Goal: Communication & Community: Answer question/provide support

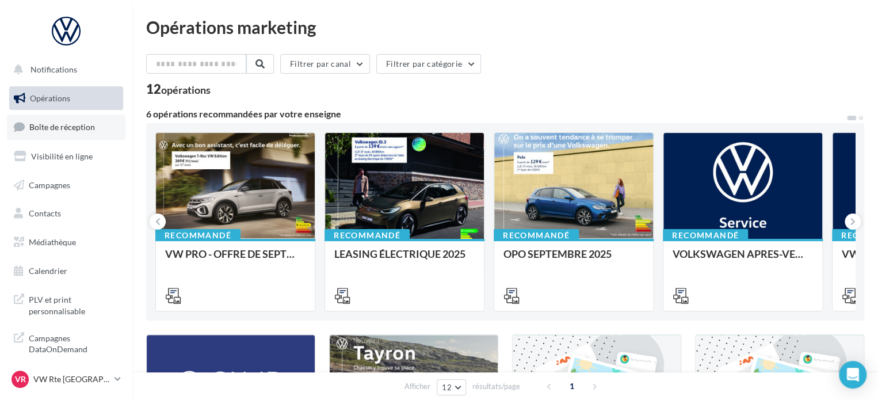
click at [83, 119] on link "Boîte de réception" at bounding box center [66, 127] width 119 height 25
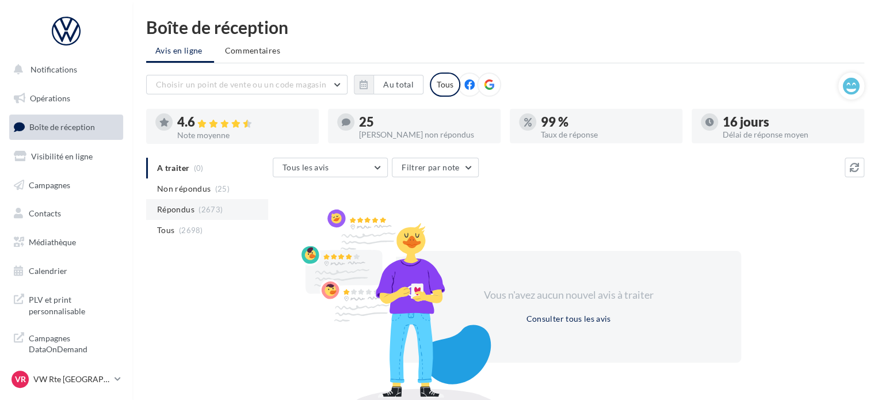
click at [193, 210] on span "Répondus" at bounding box center [175, 210] width 37 height 12
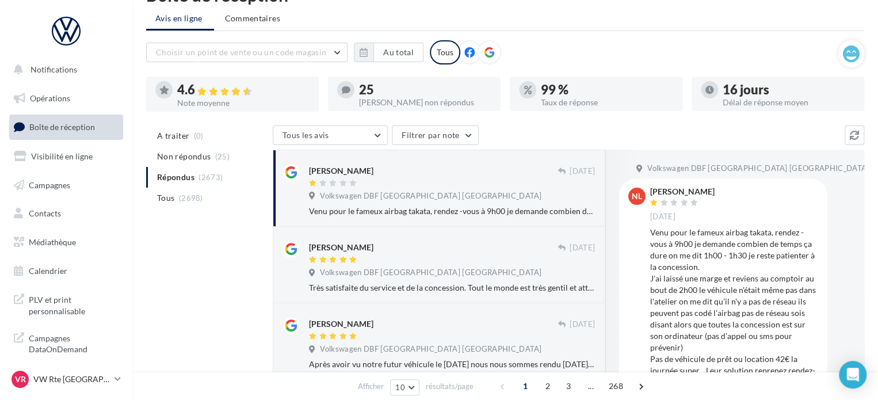
scroll to position [58, 0]
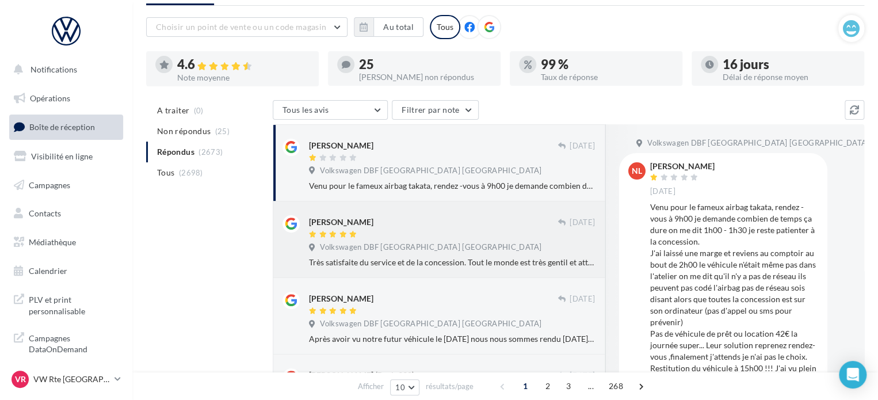
click at [477, 230] on div at bounding box center [433, 235] width 249 height 10
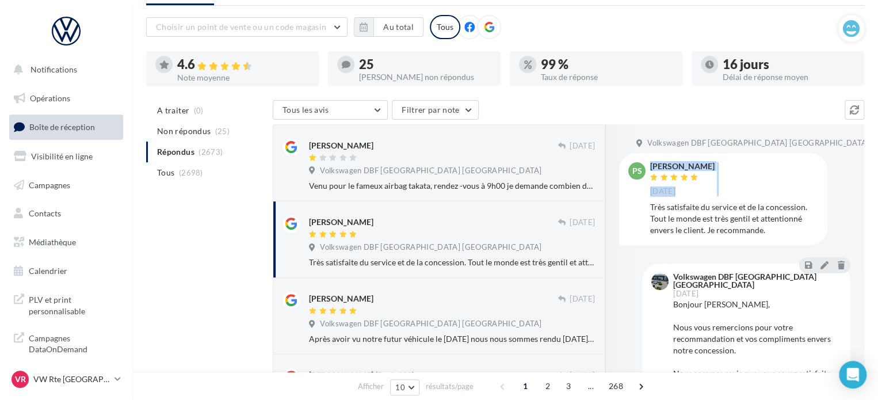
drag, startPoint x: 723, startPoint y: 159, endPoint x: 648, endPoint y: 174, distance: 76.8
click at [648, 174] on div "PS [PERSON_NAME] [DATE] Très satisfaite du service et de la concession. Tout le…" at bounding box center [723, 199] width 208 height 92
click at [756, 177] on div "[PERSON_NAME] [DATE]" at bounding box center [734, 179] width 168 height 34
drag, startPoint x: 650, startPoint y: 166, endPoint x: 711, endPoint y: 169, distance: 61.7
click at [711, 169] on div "[PERSON_NAME]" at bounding box center [682, 166] width 64 height 8
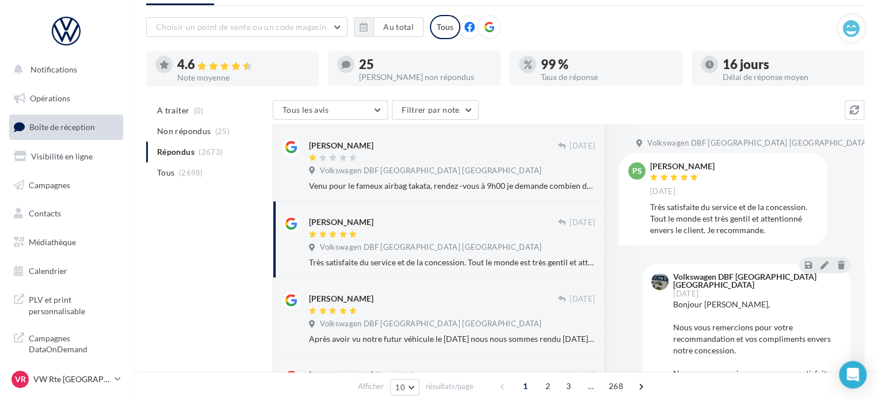
copy div "[PERSON_NAME]"
